Goal: Find specific page/section

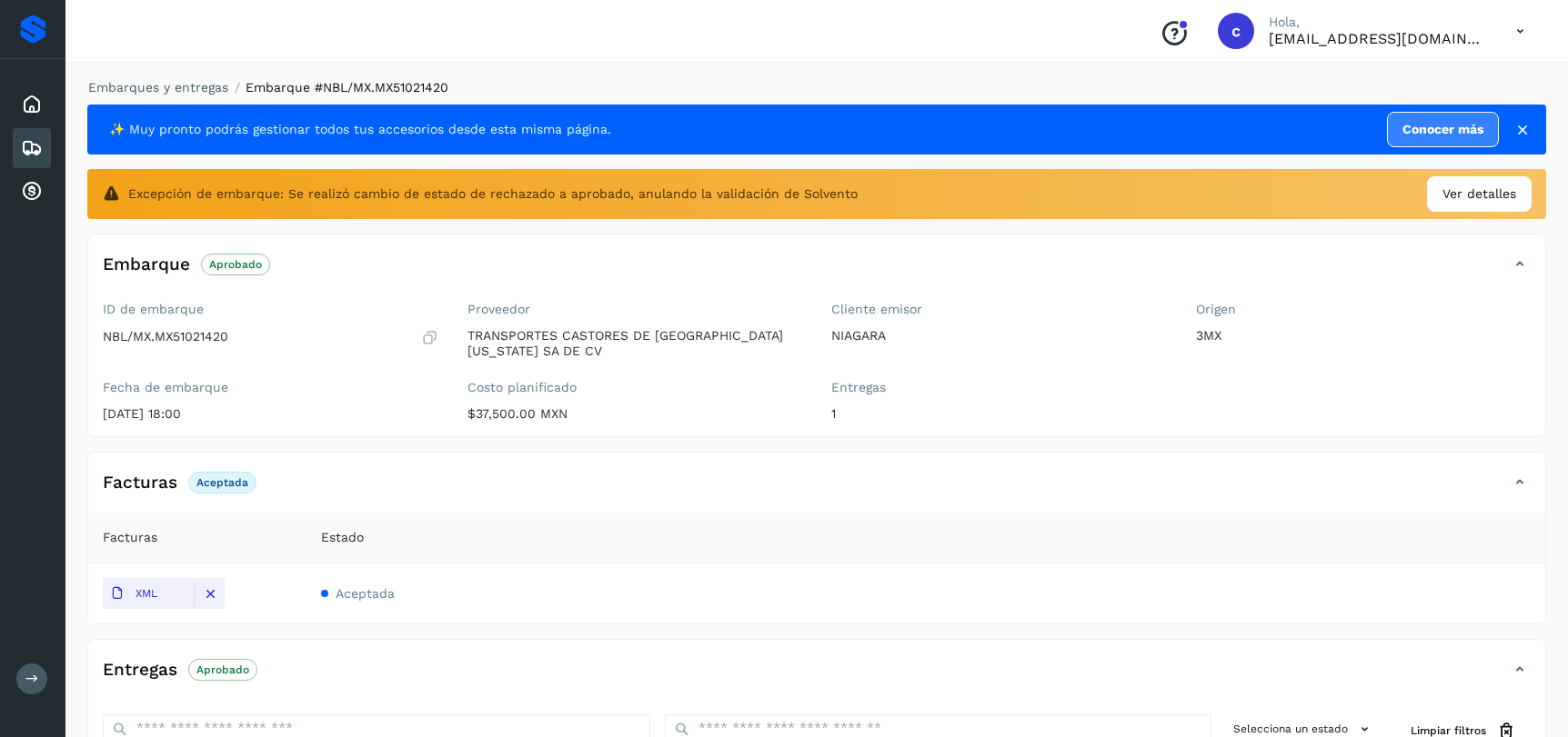
scroll to position [314, 0]
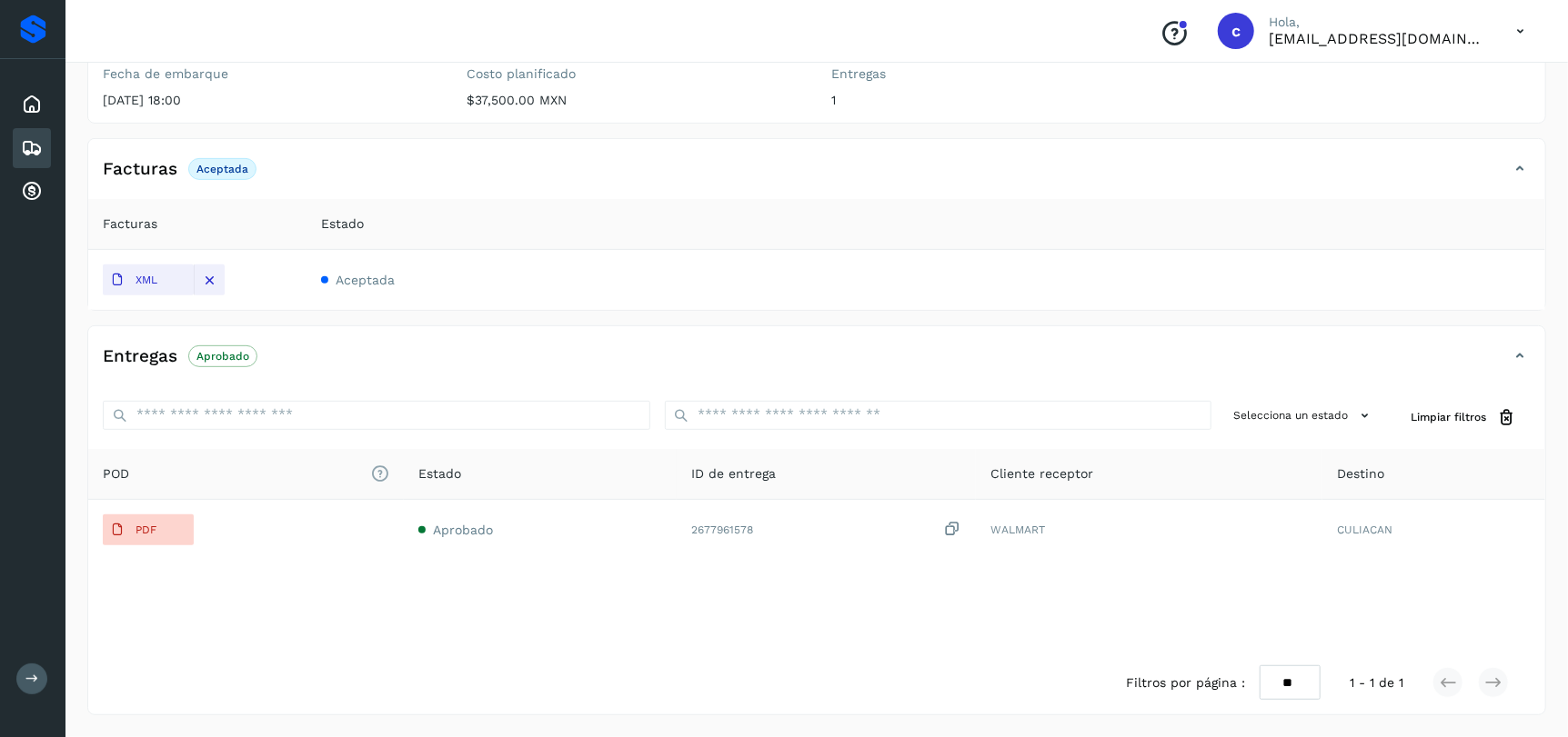
click at [36, 144] on icon at bounding box center [31, 148] width 22 height 22
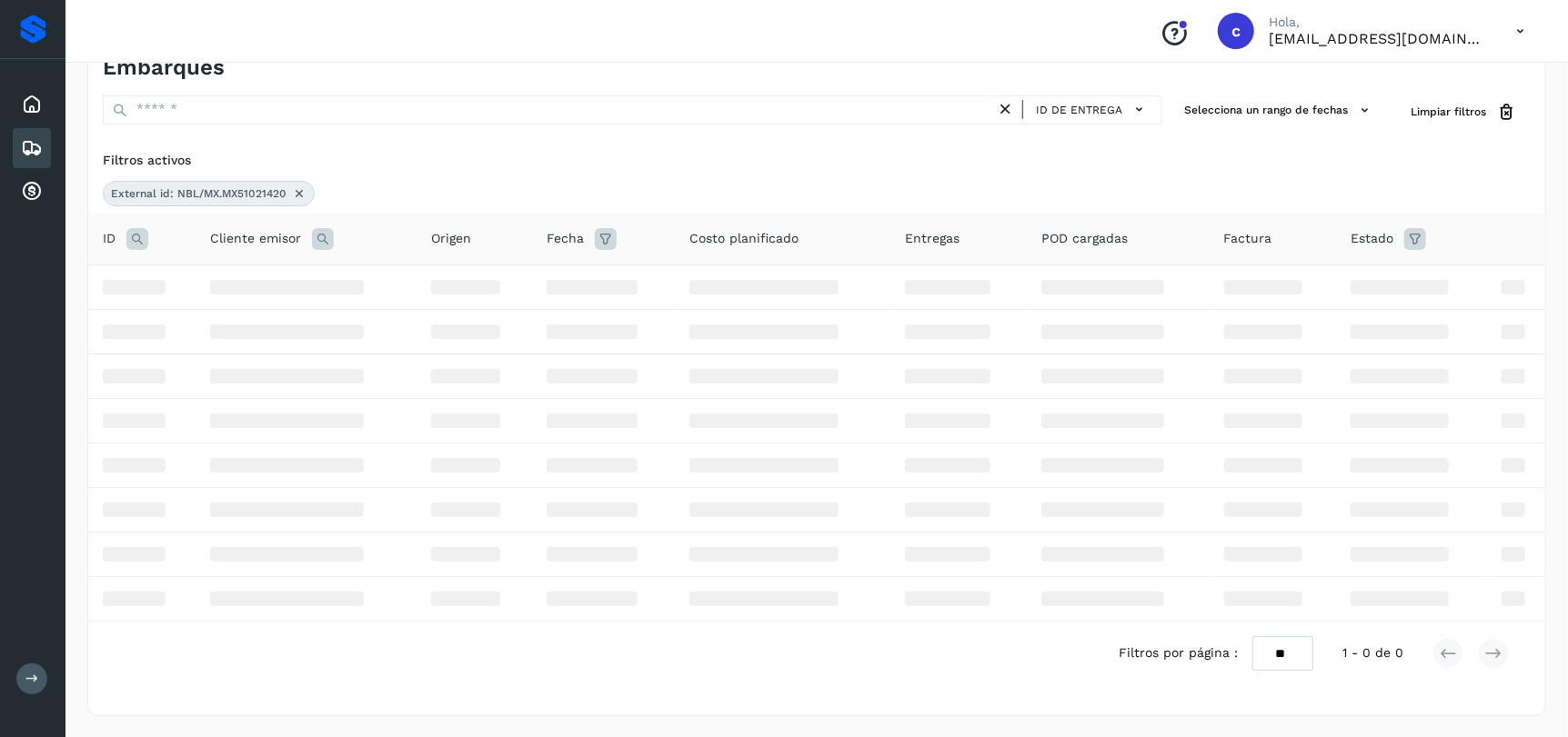
click at [298, 197] on icon at bounding box center [299, 193] width 15 height 15
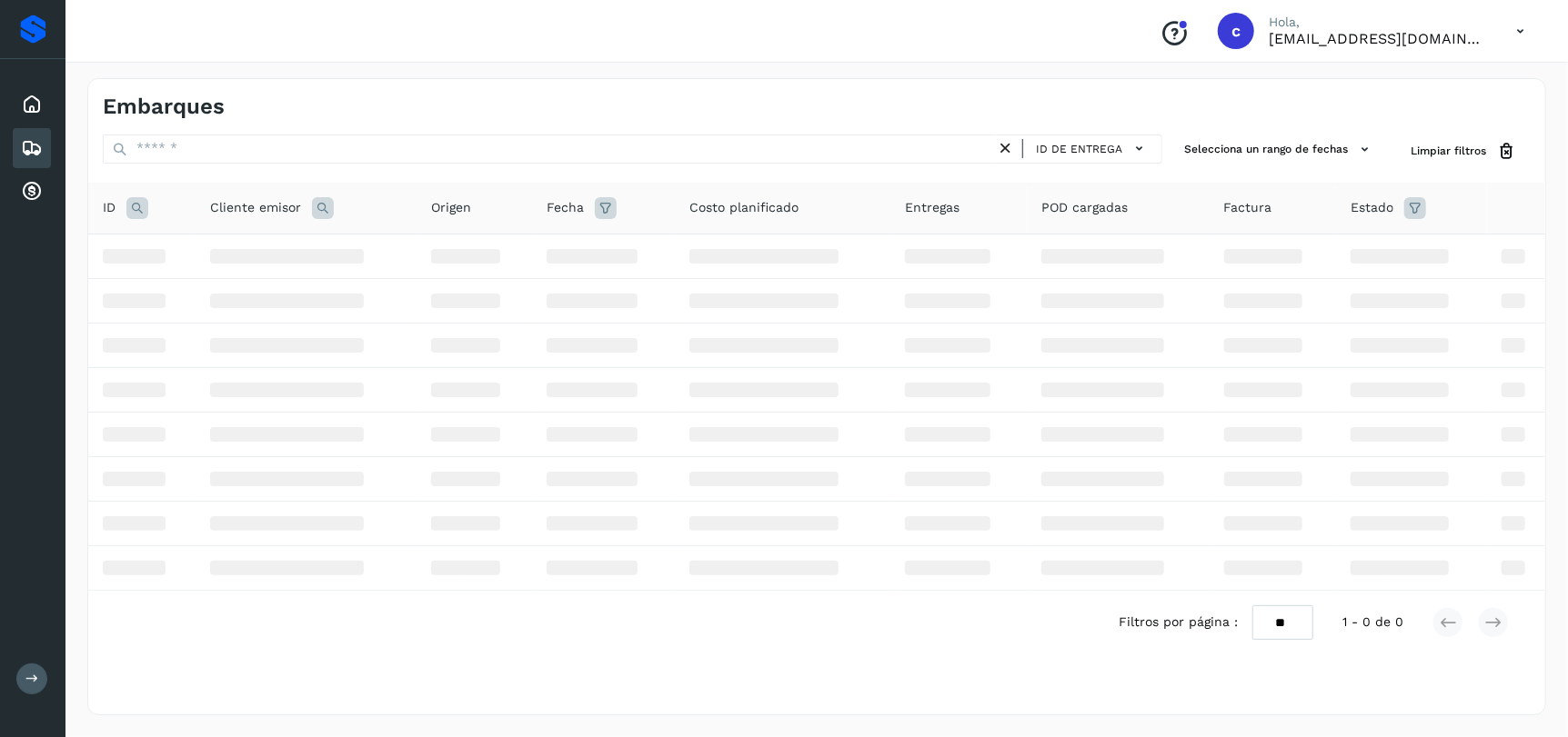
scroll to position [0, 0]
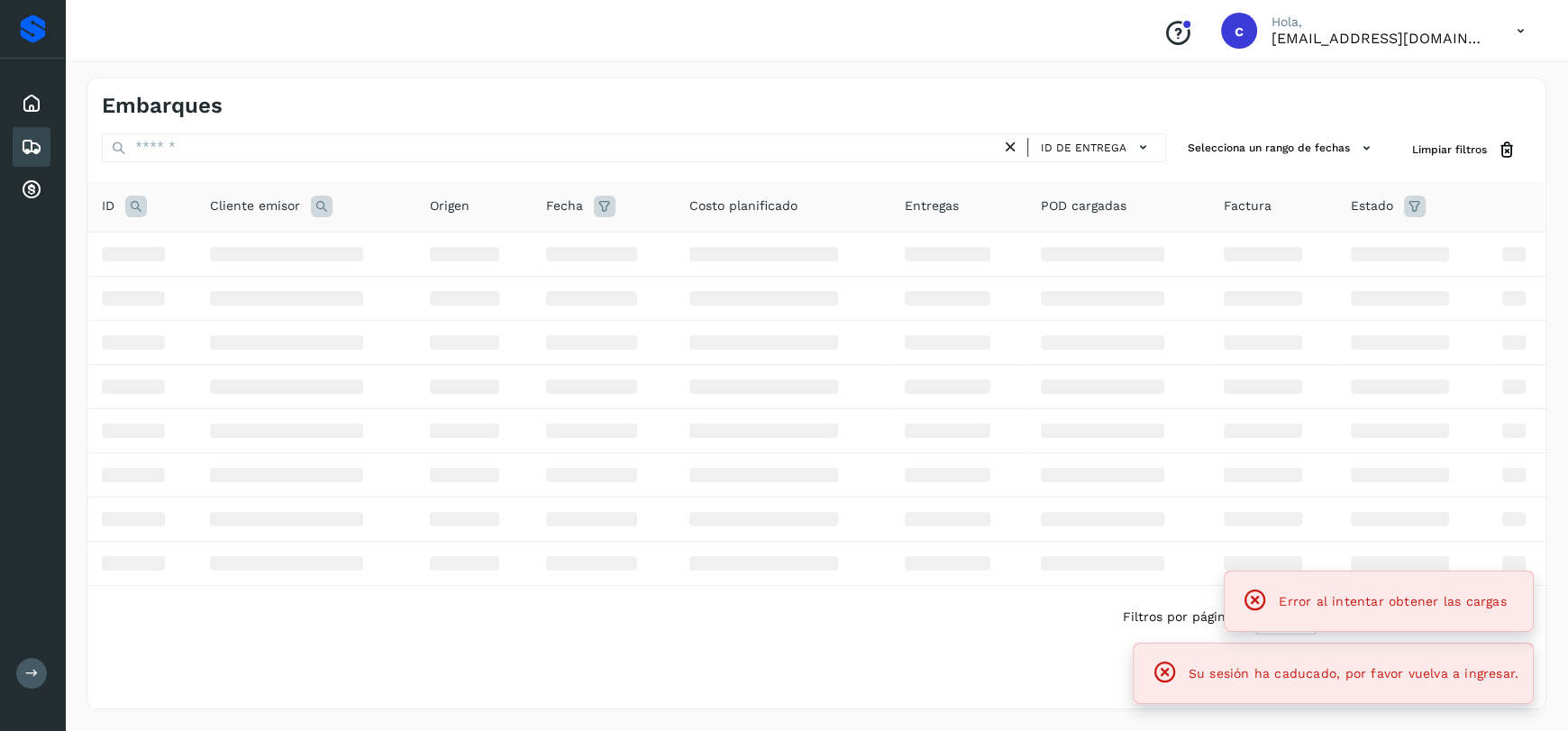
click at [133, 205] on icon at bounding box center [136, 206] width 21 height 21
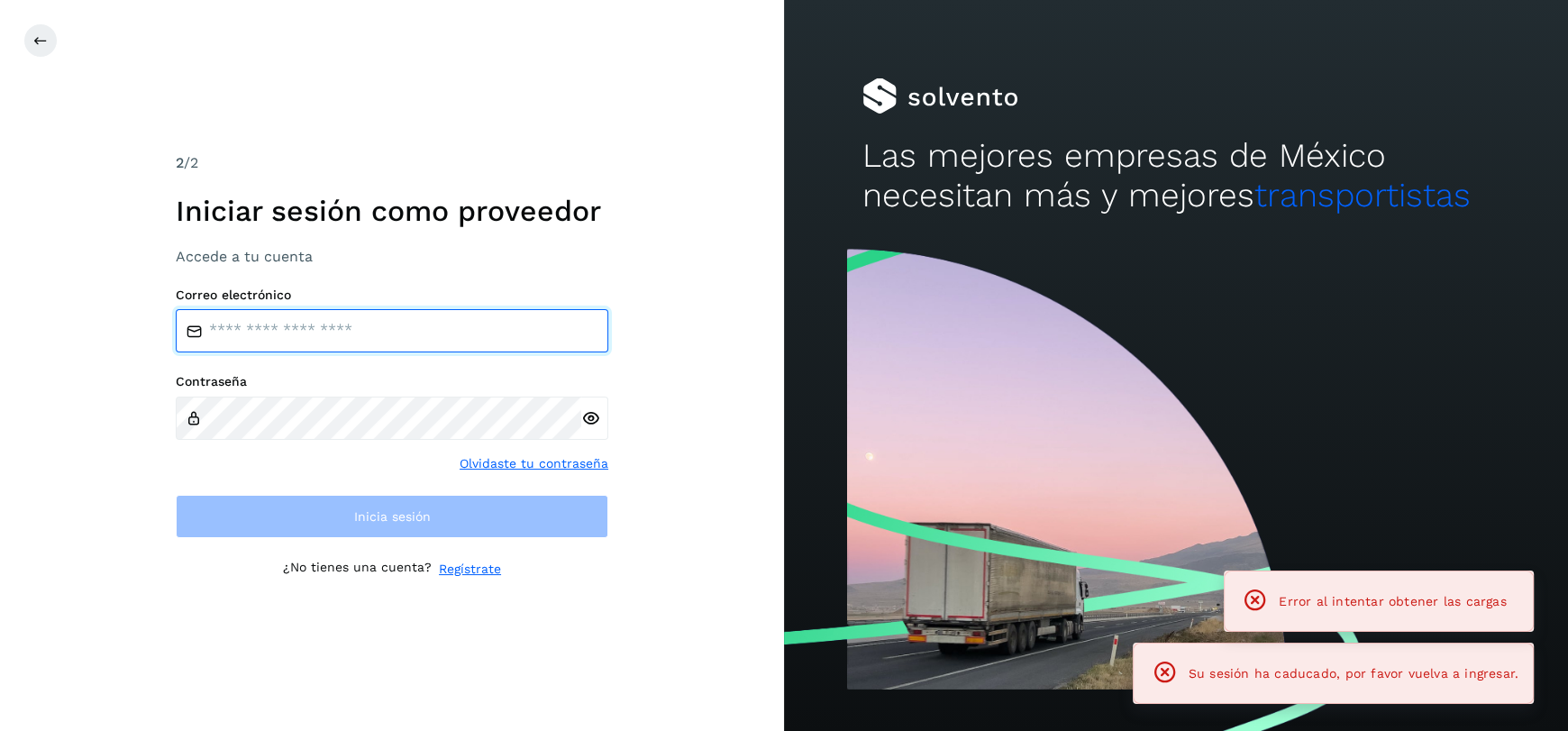
type input "**********"
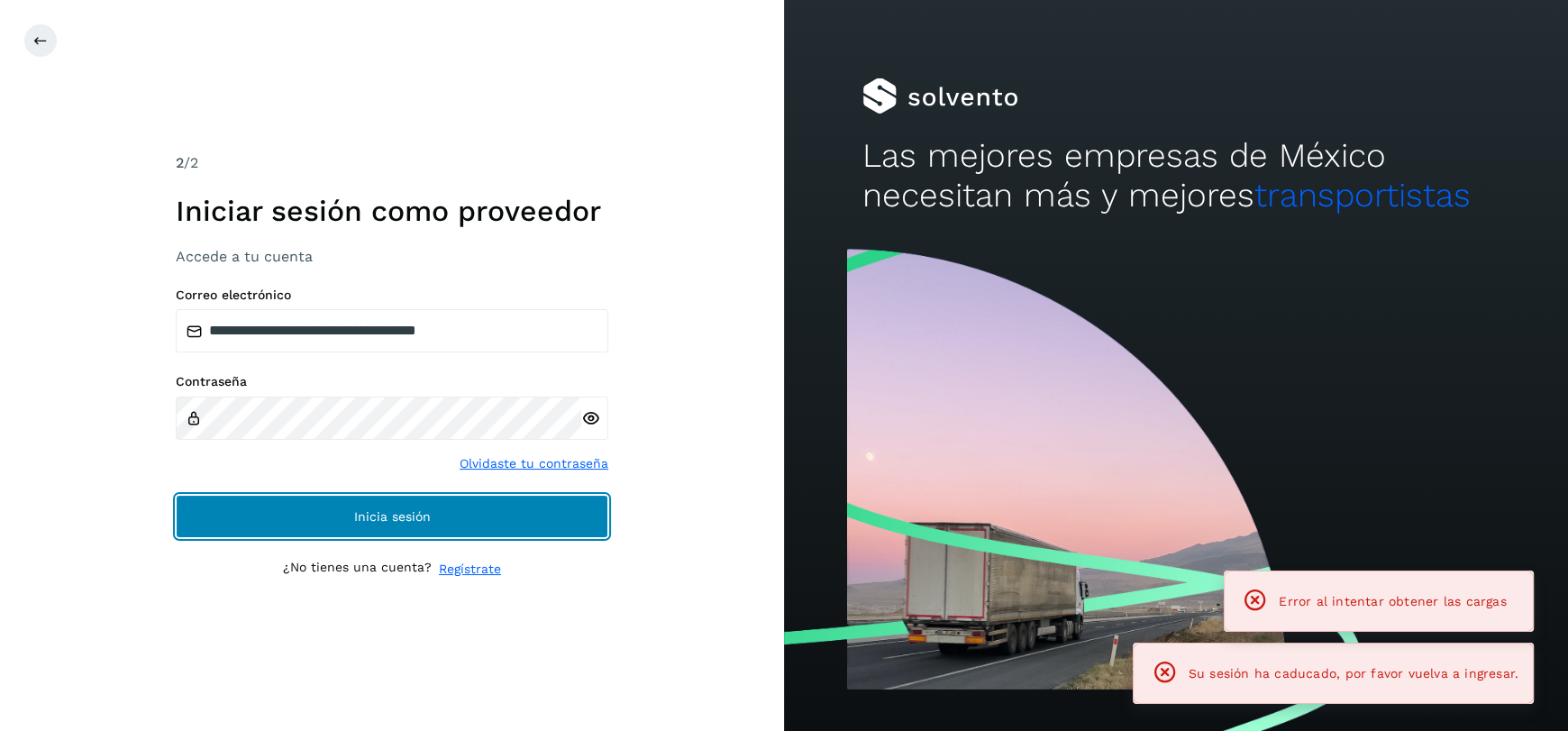
click at [296, 507] on button "Inicia sesión" at bounding box center [392, 516] width 432 height 44
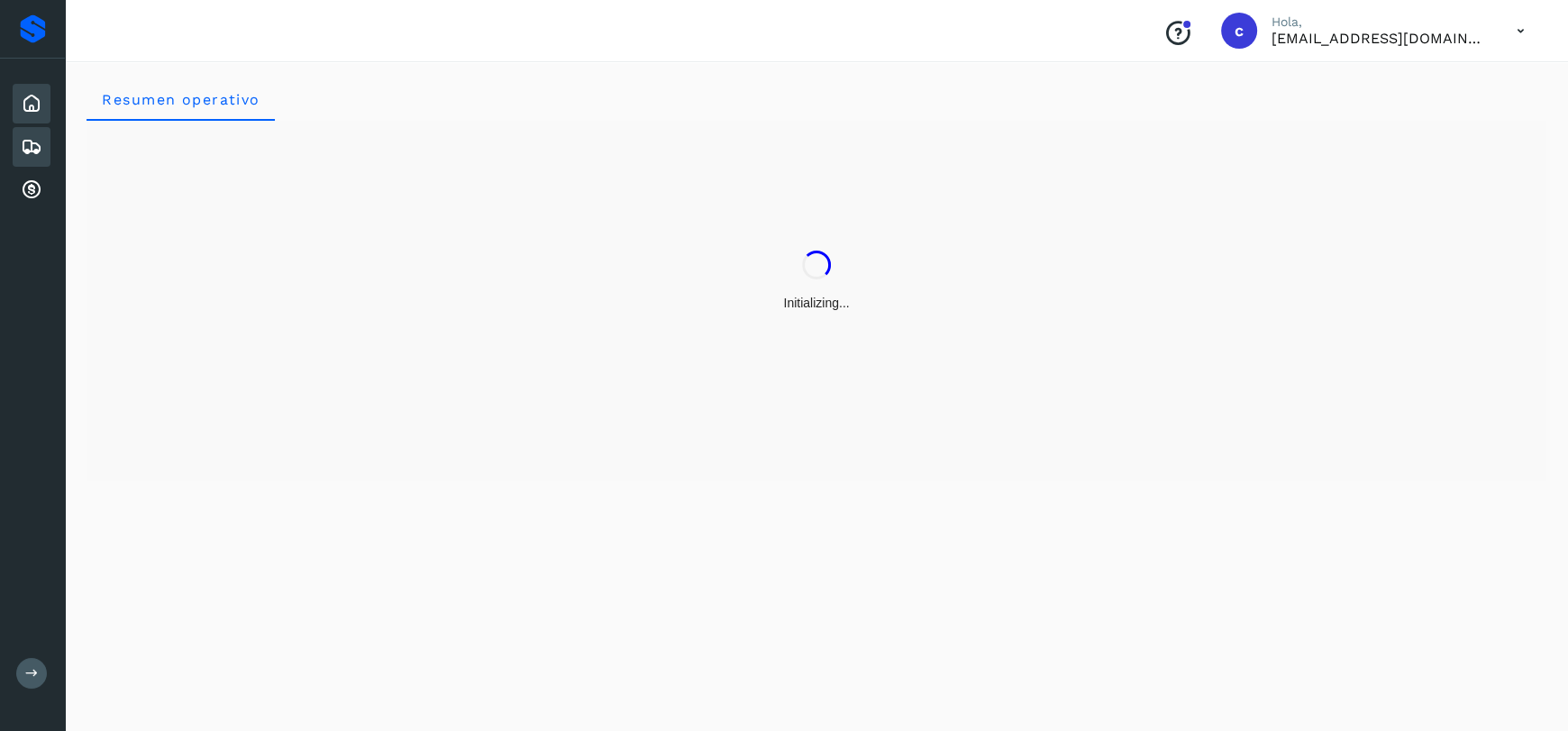
click at [27, 138] on icon at bounding box center [31, 147] width 21 height 21
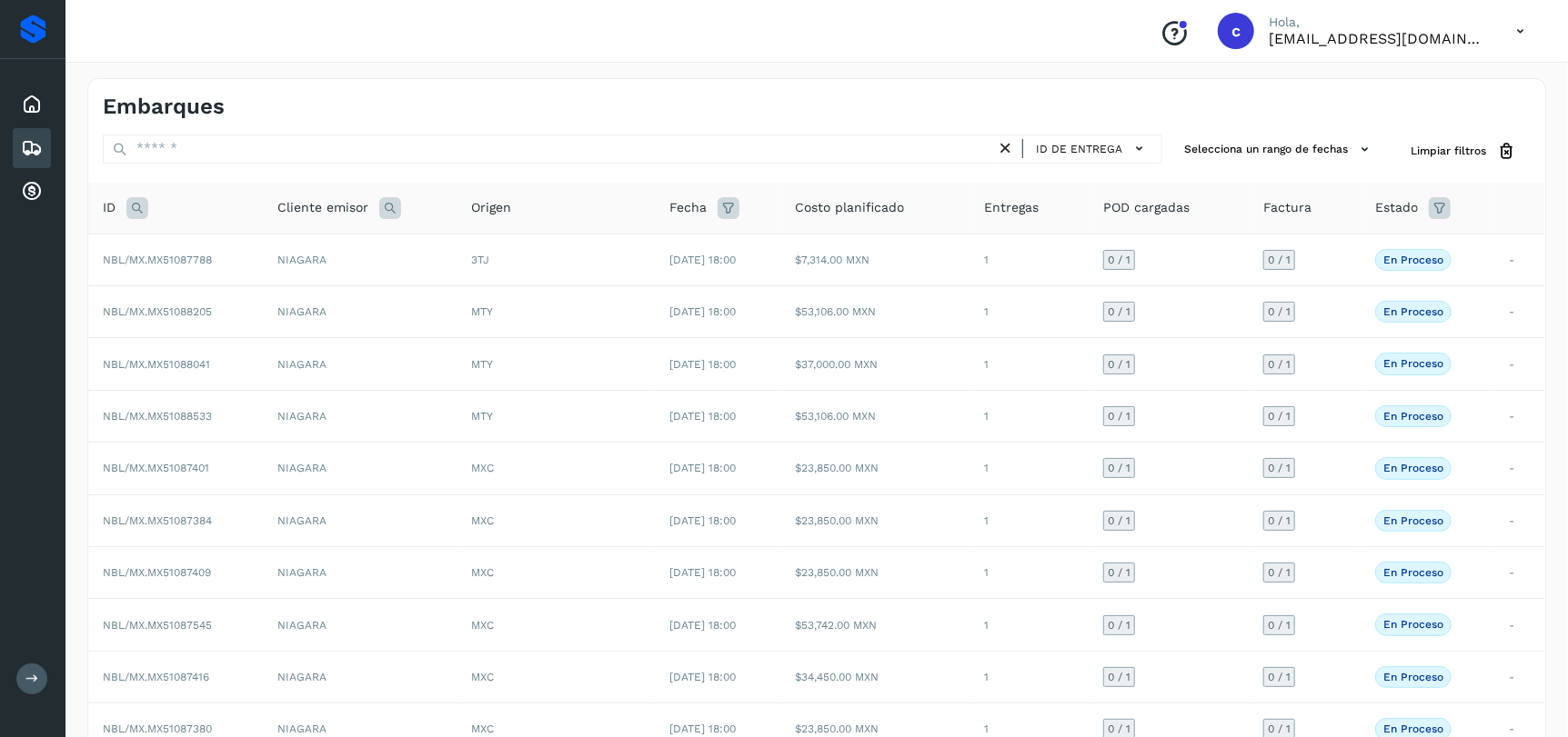
click at [132, 201] on icon at bounding box center [137, 208] width 22 height 22
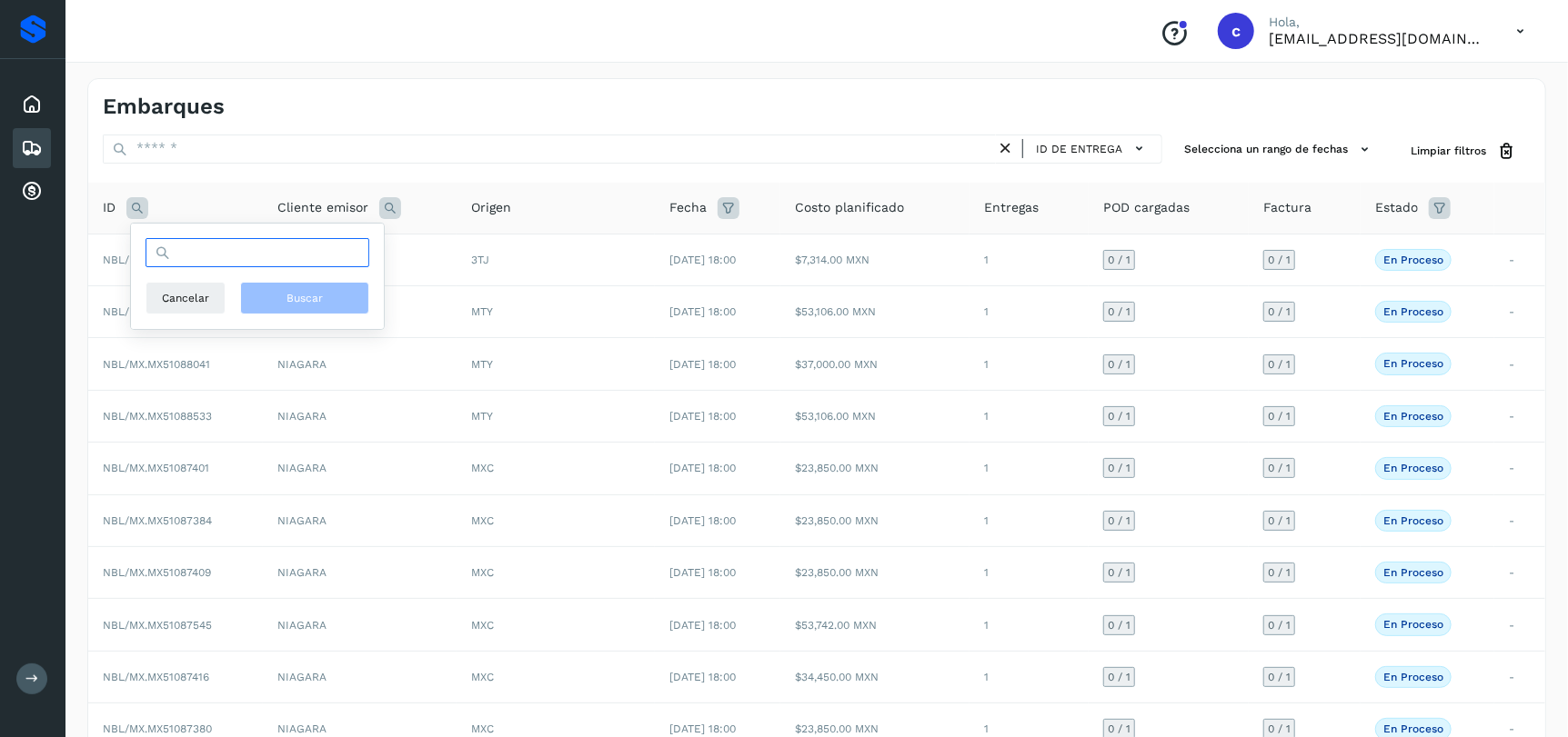
click at [277, 249] on input "text" at bounding box center [257, 253] width 224 height 29
paste input "**********"
type input "**********"
click at [287, 292] on span "Buscar" at bounding box center [304, 298] width 36 height 17
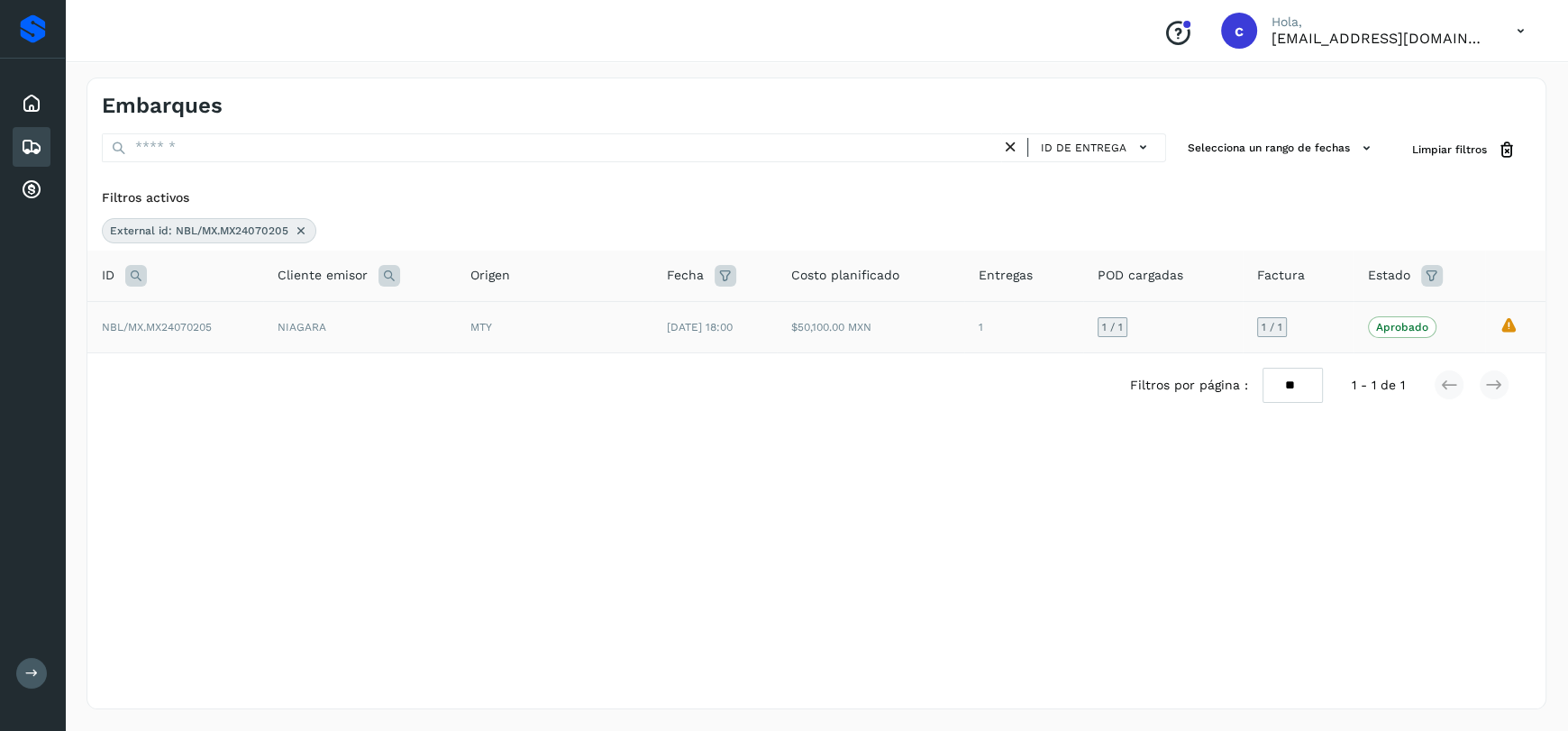
click at [659, 332] on td "[DATE] 18:00" at bounding box center [714, 327] width 124 height 52
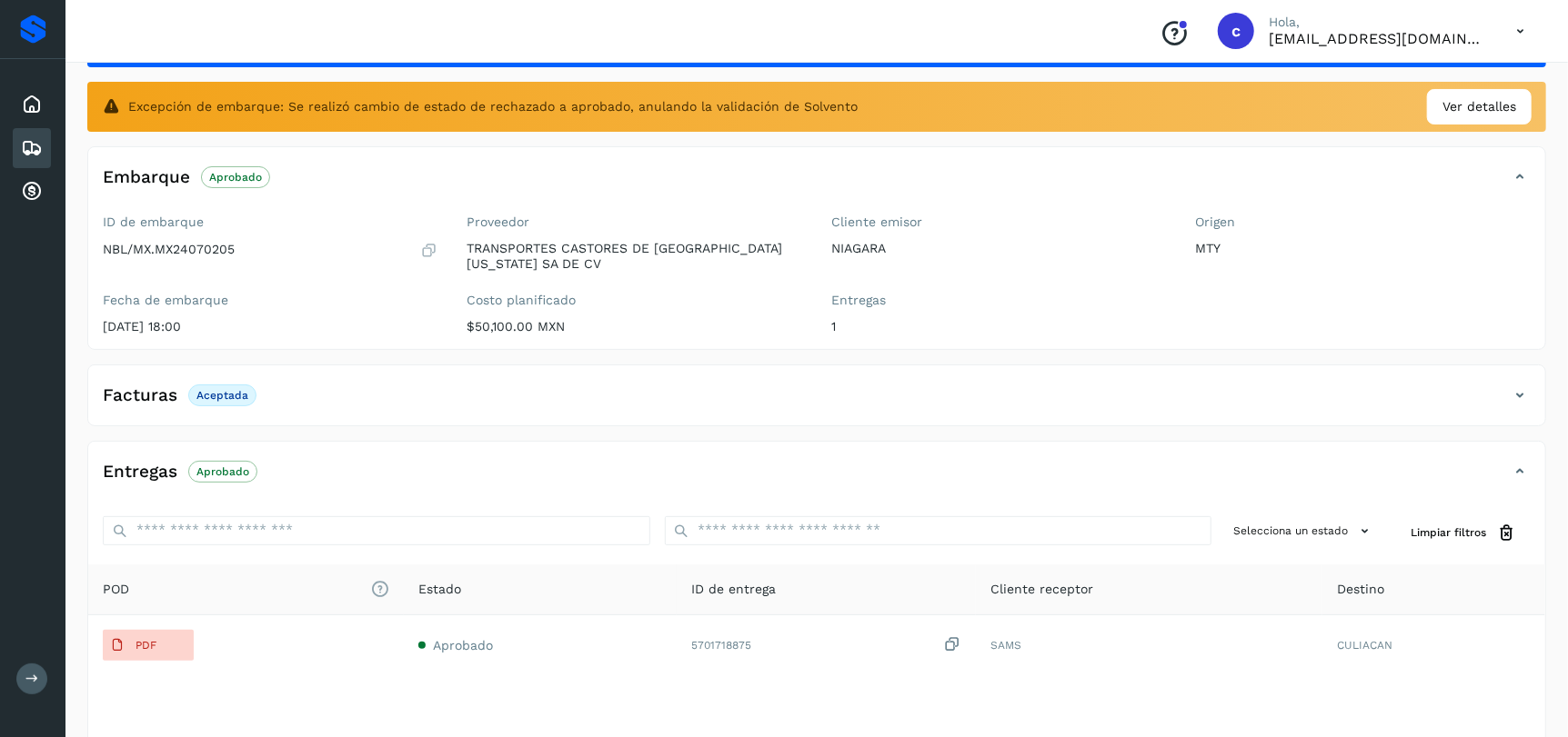
scroll to position [202, 0]
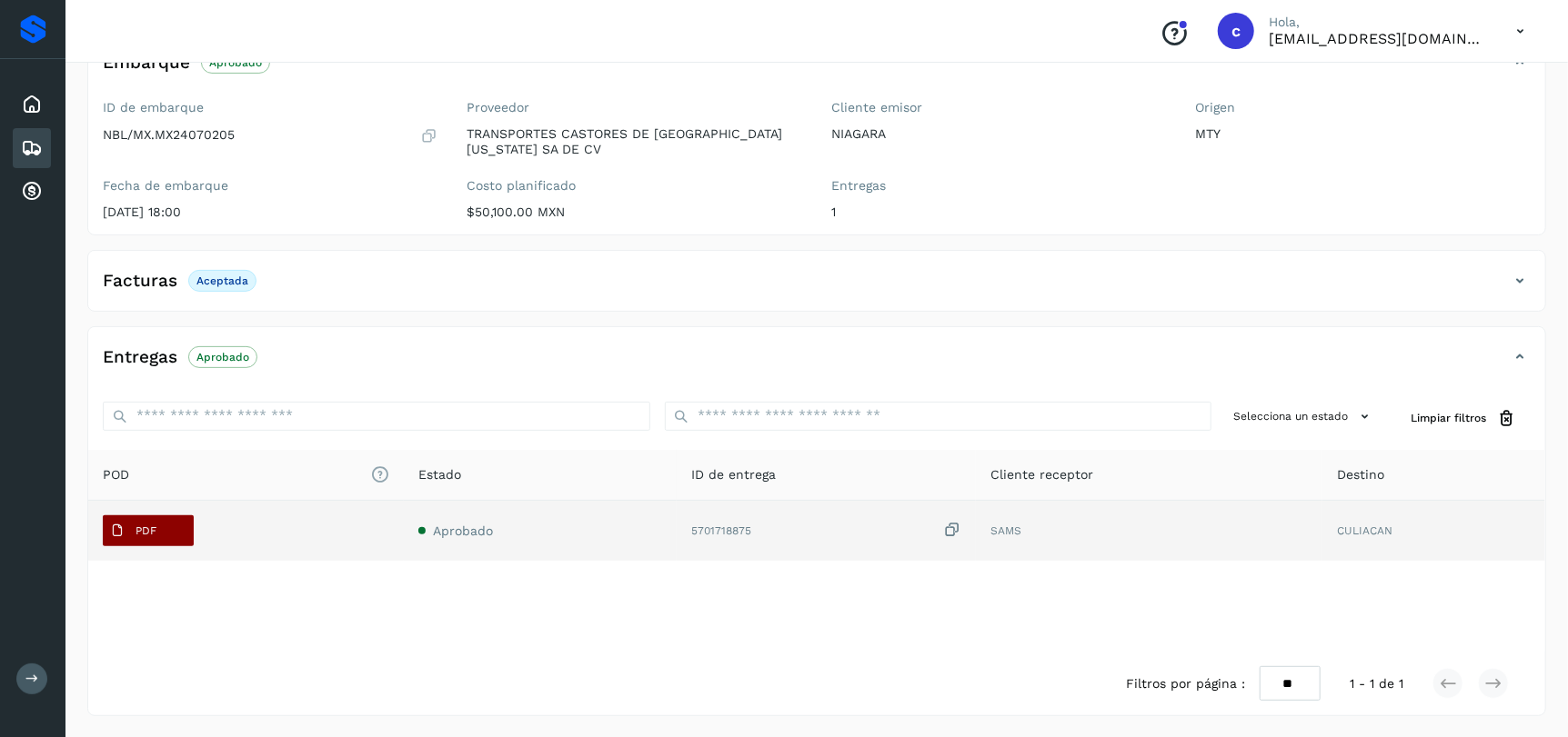
click at [114, 539] on span "PDF" at bounding box center [133, 531] width 61 height 29
